Goal: Task Accomplishment & Management: Manage account settings

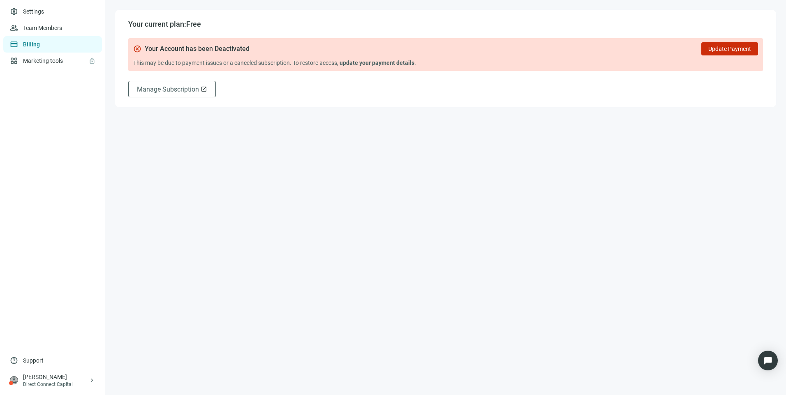
click at [39, 44] on link "Billing" at bounding box center [31, 44] width 17 height 7
